Goal: Task Accomplishment & Management: Complete application form

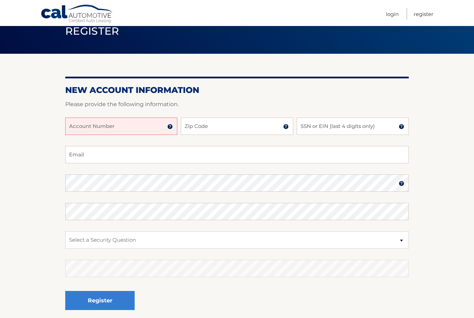
scroll to position [24, 0]
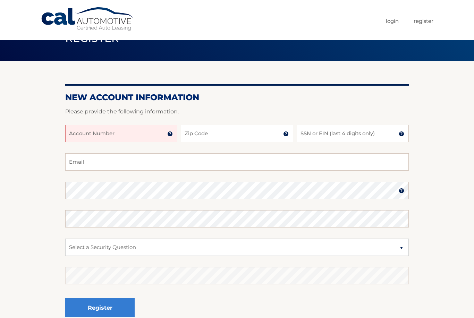
click at [101, 136] on input "Account Number" at bounding box center [121, 133] width 112 height 17
type input "44456011675"
click at [258, 130] on input "Zip Code" at bounding box center [237, 133] width 112 height 17
type input "33322"
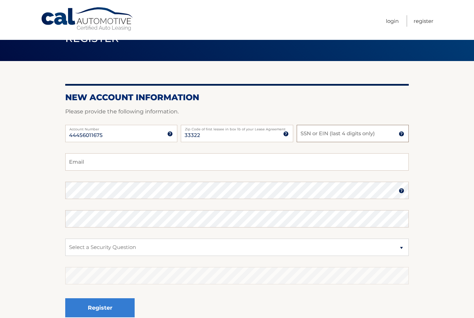
click at [366, 138] on input "SSN or EIN (last 4 digits only)" at bounding box center [353, 133] width 112 height 17
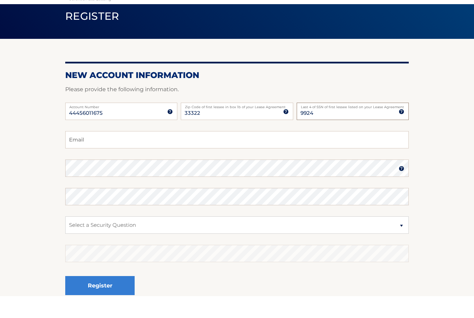
type input "9924"
click at [83, 153] on input "Email" at bounding box center [236, 161] width 343 height 17
type input "[EMAIL_ADDRESS][DOMAIN_NAME]"
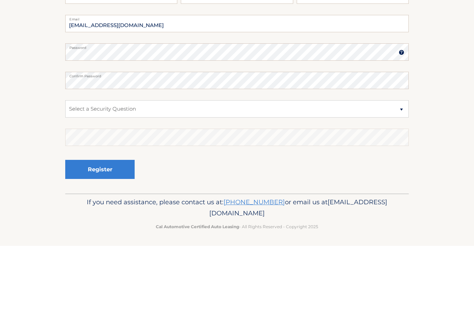
scroll to position [68, 0]
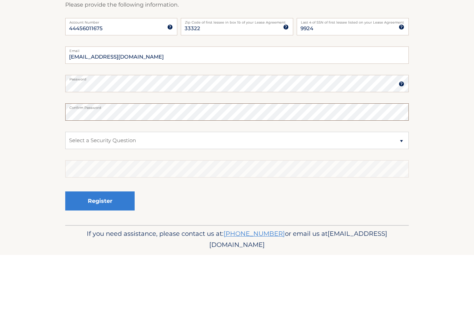
click at [100, 255] on button "Register" at bounding box center [99, 264] width 69 height 19
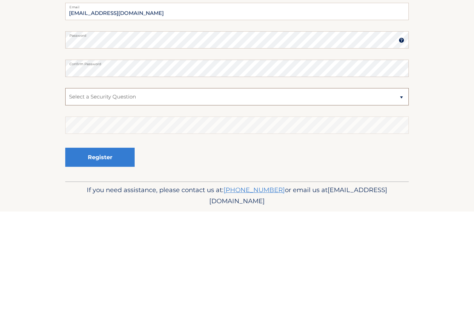
click at [80, 195] on select "Select a Security Question What was the name of your elementary school? What is…" at bounding box center [236, 203] width 343 height 17
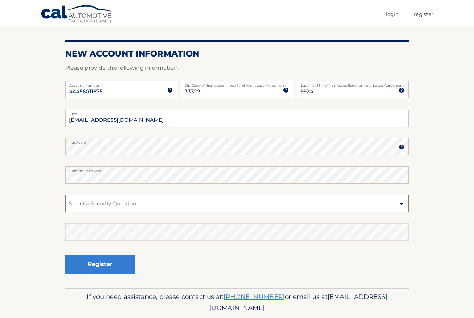
select select "3"
click at [79, 205] on select "Select a Security Question What was the name of your elementary school? What is…" at bounding box center [236, 203] width 343 height 17
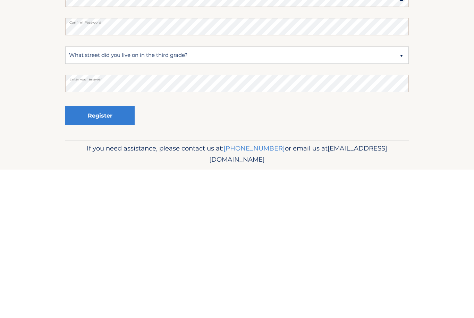
click at [96, 255] on button "Register" at bounding box center [99, 264] width 69 height 19
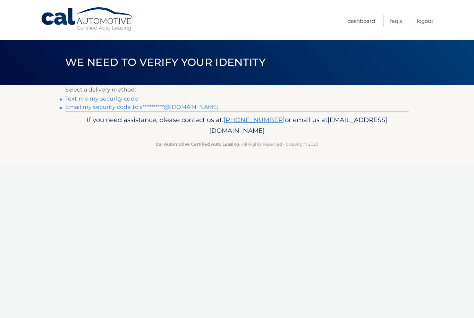
click at [89, 110] on link "**********" at bounding box center [141, 107] width 153 height 7
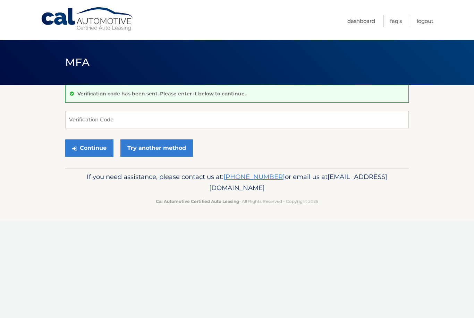
click at [185, 109] on div "Verification code has been sent. Please enter it below to continue. Verificatio…" at bounding box center [236, 127] width 343 height 84
